Goal: Transaction & Acquisition: Purchase product/service

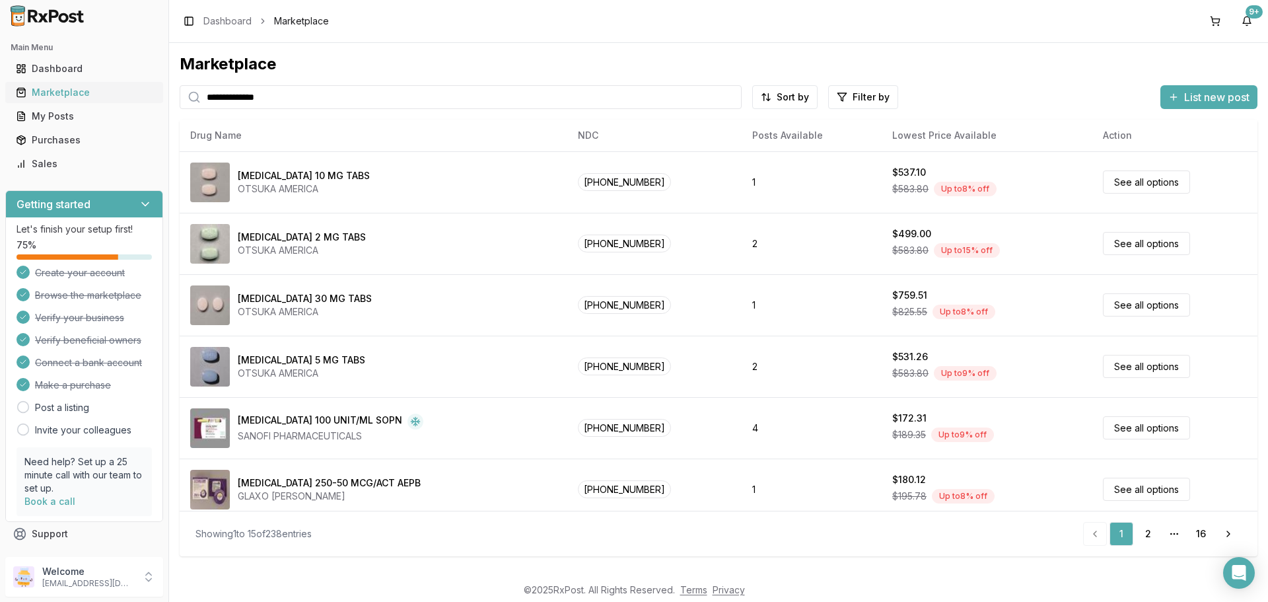
drag, startPoint x: 338, startPoint y: 106, endPoint x: 151, endPoint y: 102, distance: 187.0
click at [151, 102] on div "**********" at bounding box center [634, 301] width 1268 height 602
type input "***"
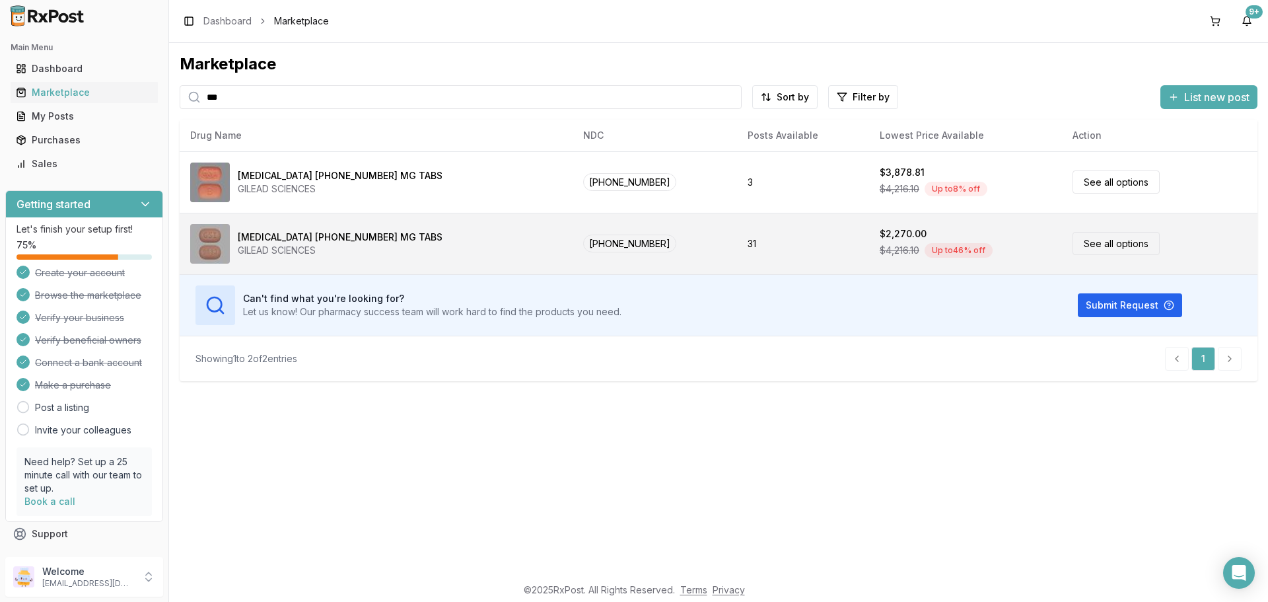
click at [1079, 250] on link "See all options" at bounding box center [1116, 243] width 87 height 23
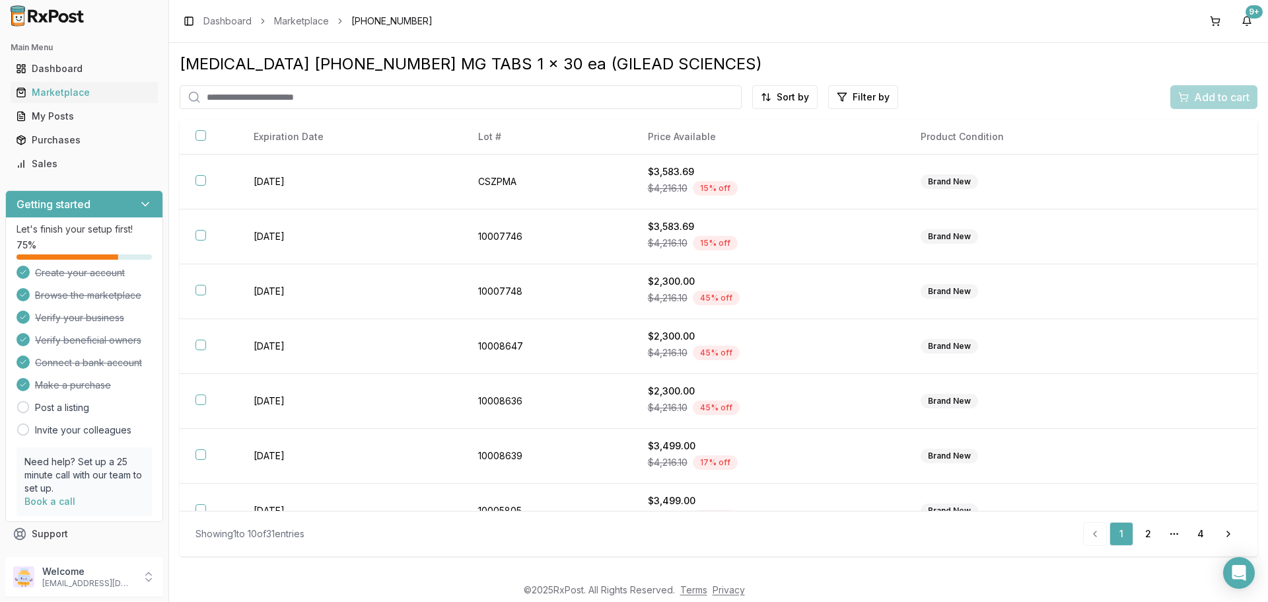
click at [787, 83] on div "Biktarvy 50-200-25 MG TABS 1 x 30 ea (GILEAD SCIENCES) Sort by Filter by Add to…" at bounding box center [719, 304] width 1078 height 501
click at [787, 96] on html "Main Menu Dashboard Marketplace My Posts Purchases Sales Getting started Let's …" at bounding box center [634, 301] width 1268 height 602
click at [754, 147] on div "Price (Low to High)" at bounding box center [752, 146] width 125 height 21
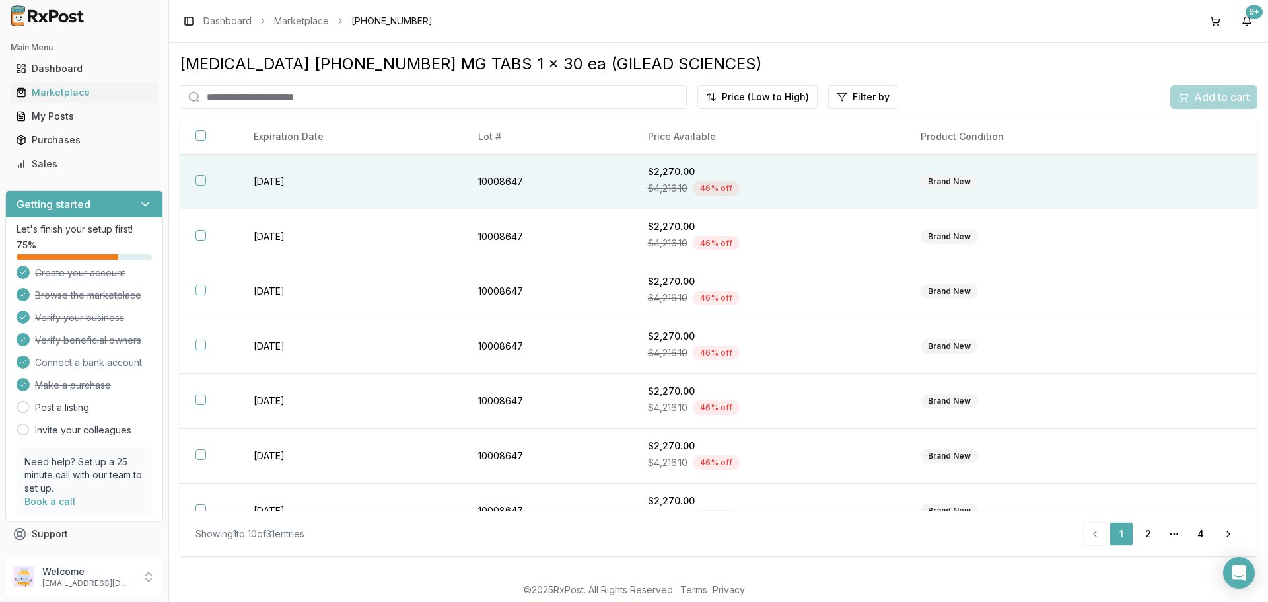
click at [196, 180] on button "button" at bounding box center [201, 180] width 11 height 11
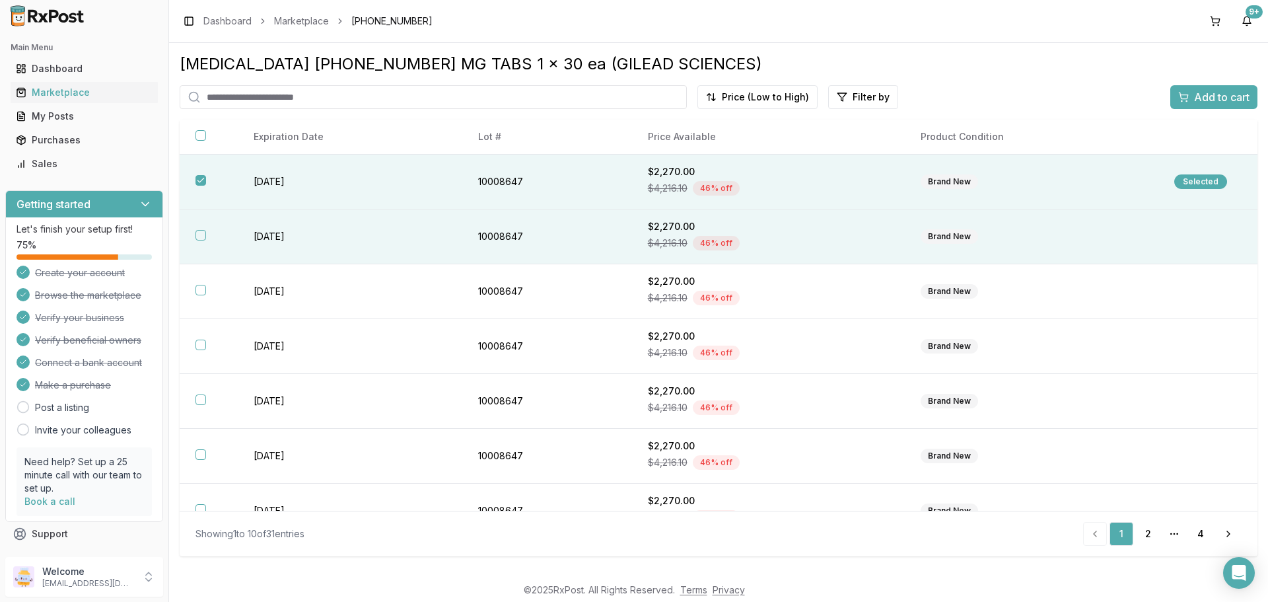
click at [203, 237] on button "button" at bounding box center [201, 235] width 11 height 11
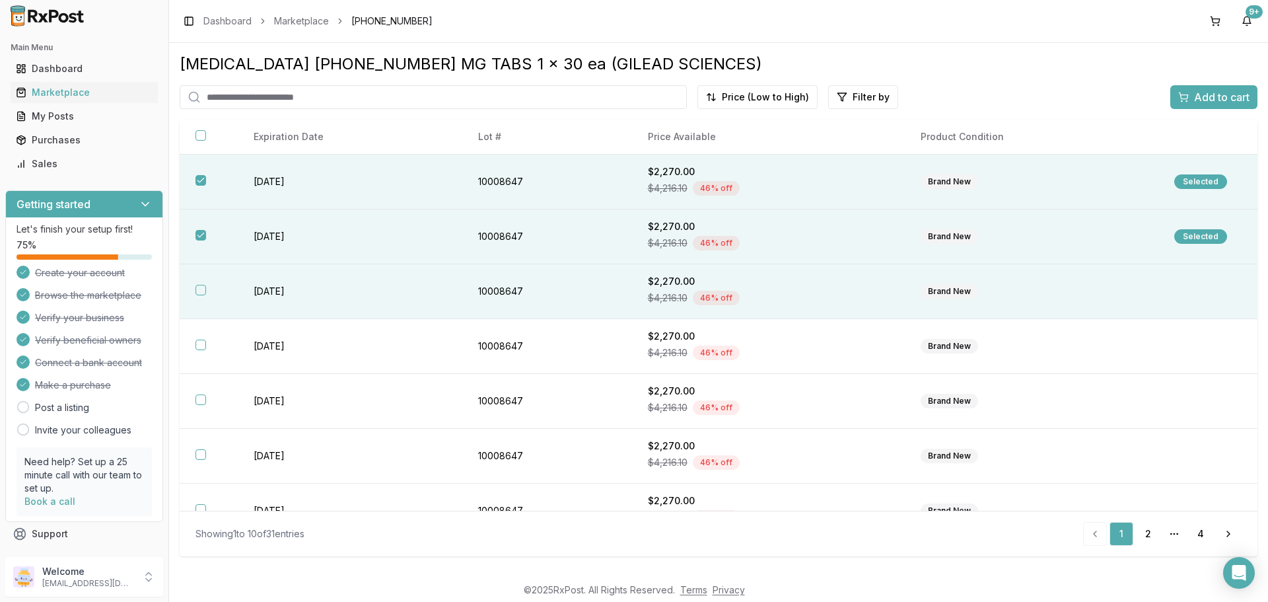
click at [199, 287] on button "button" at bounding box center [201, 290] width 11 height 11
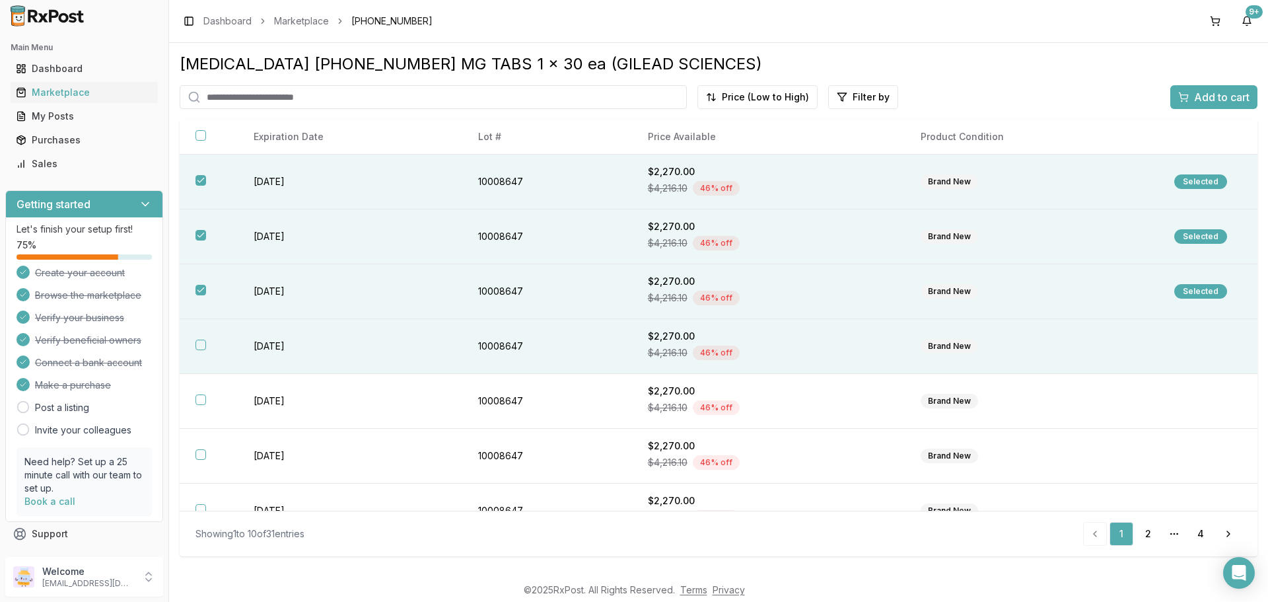
click at [198, 345] on button "button" at bounding box center [201, 344] width 11 height 11
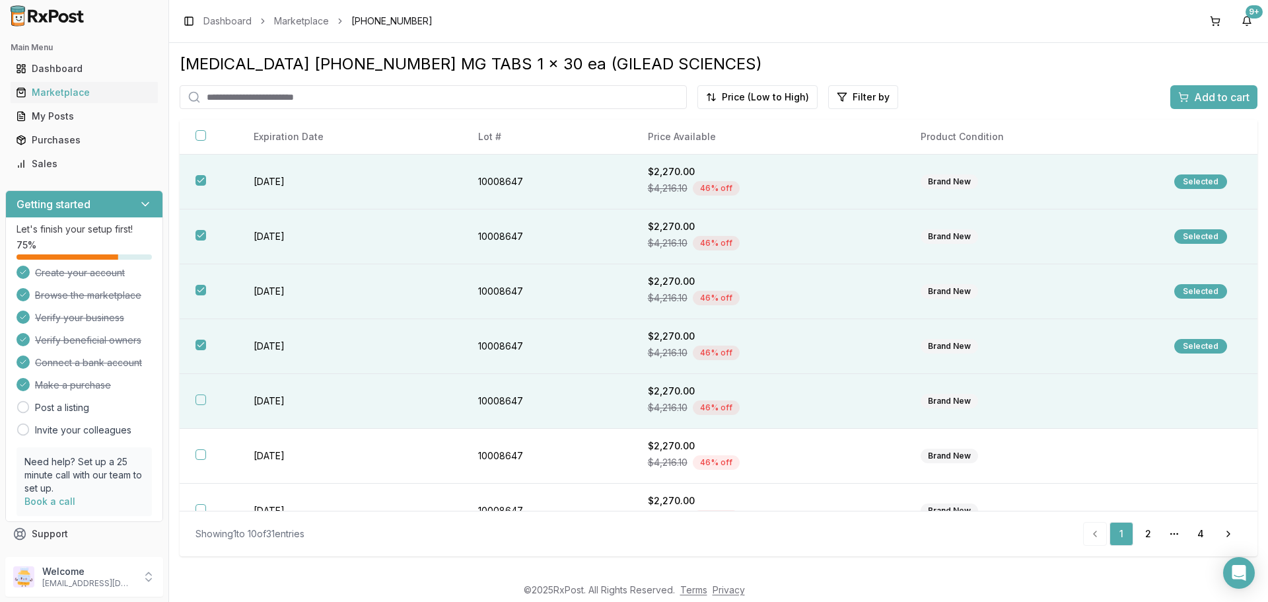
click at [198, 388] on th at bounding box center [209, 401] width 58 height 55
click at [1222, 94] on span "Add to cart" at bounding box center [1221, 97] width 55 height 16
